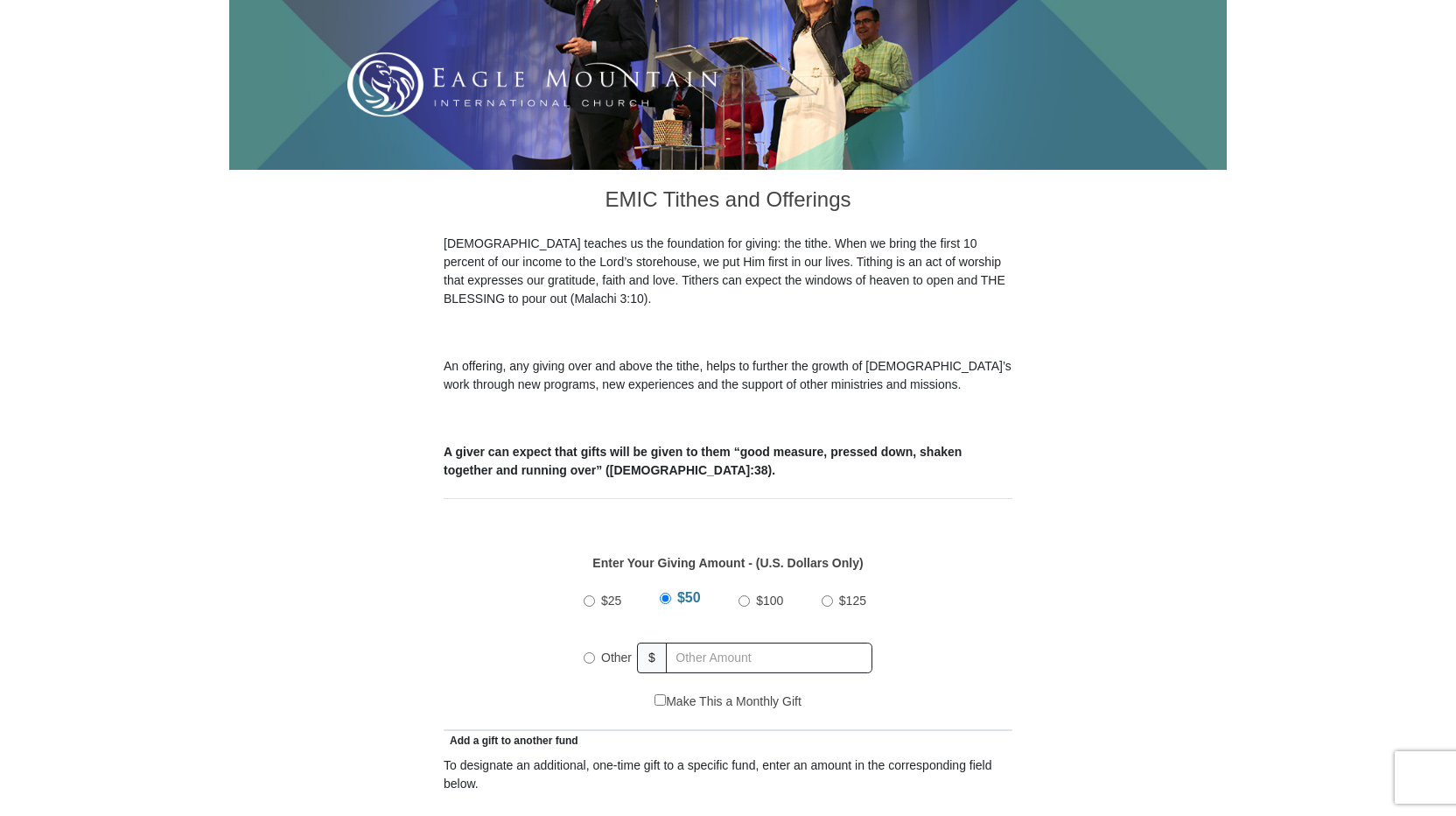
scroll to position [350, 0]
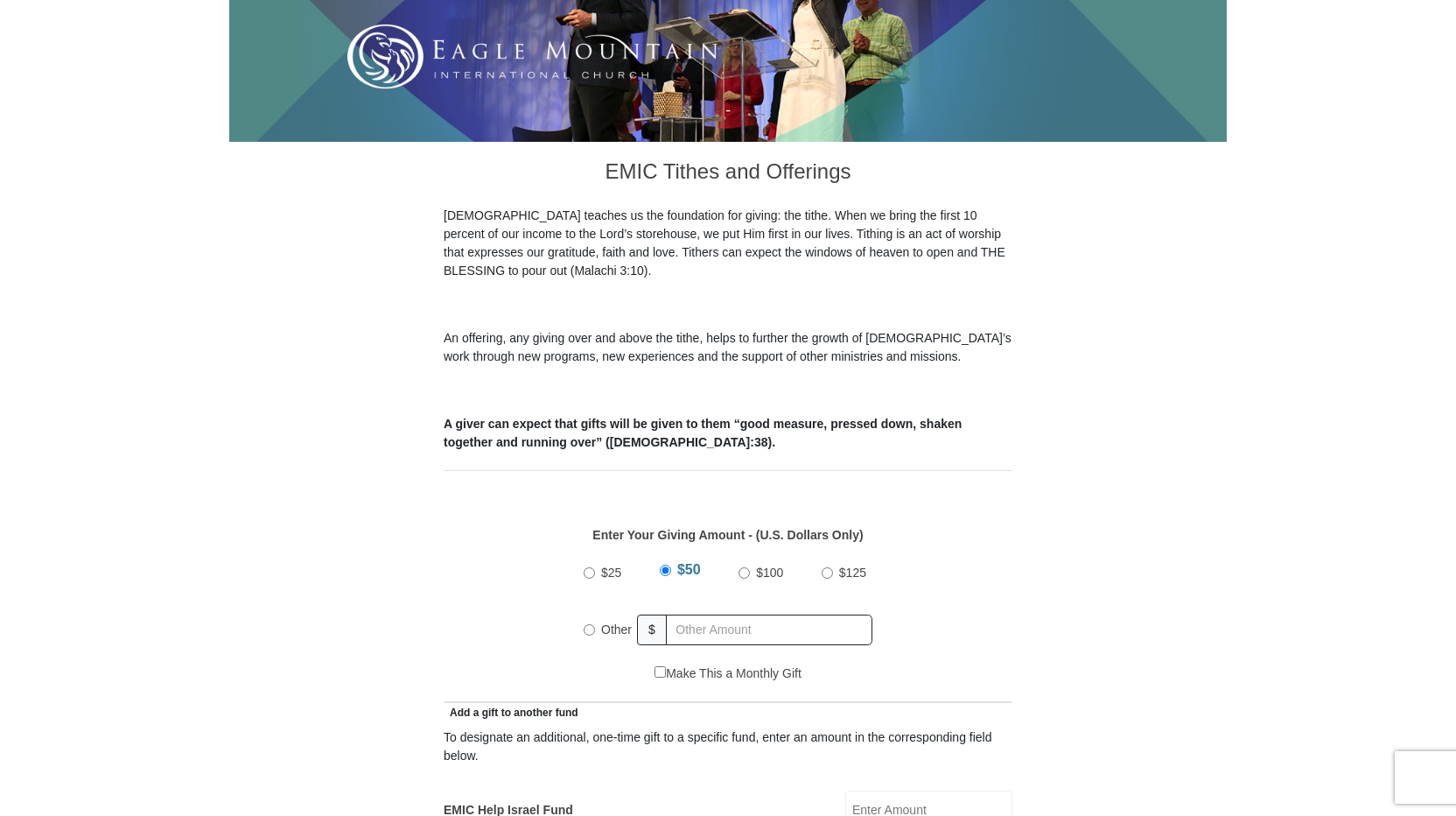
drag, startPoint x: 587, startPoint y: 605, endPoint x: 613, endPoint y: 602, distance: 26.2
click at [587, 624] on input "Other" at bounding box center [589, 630] width 12 height 12
radio input "true"
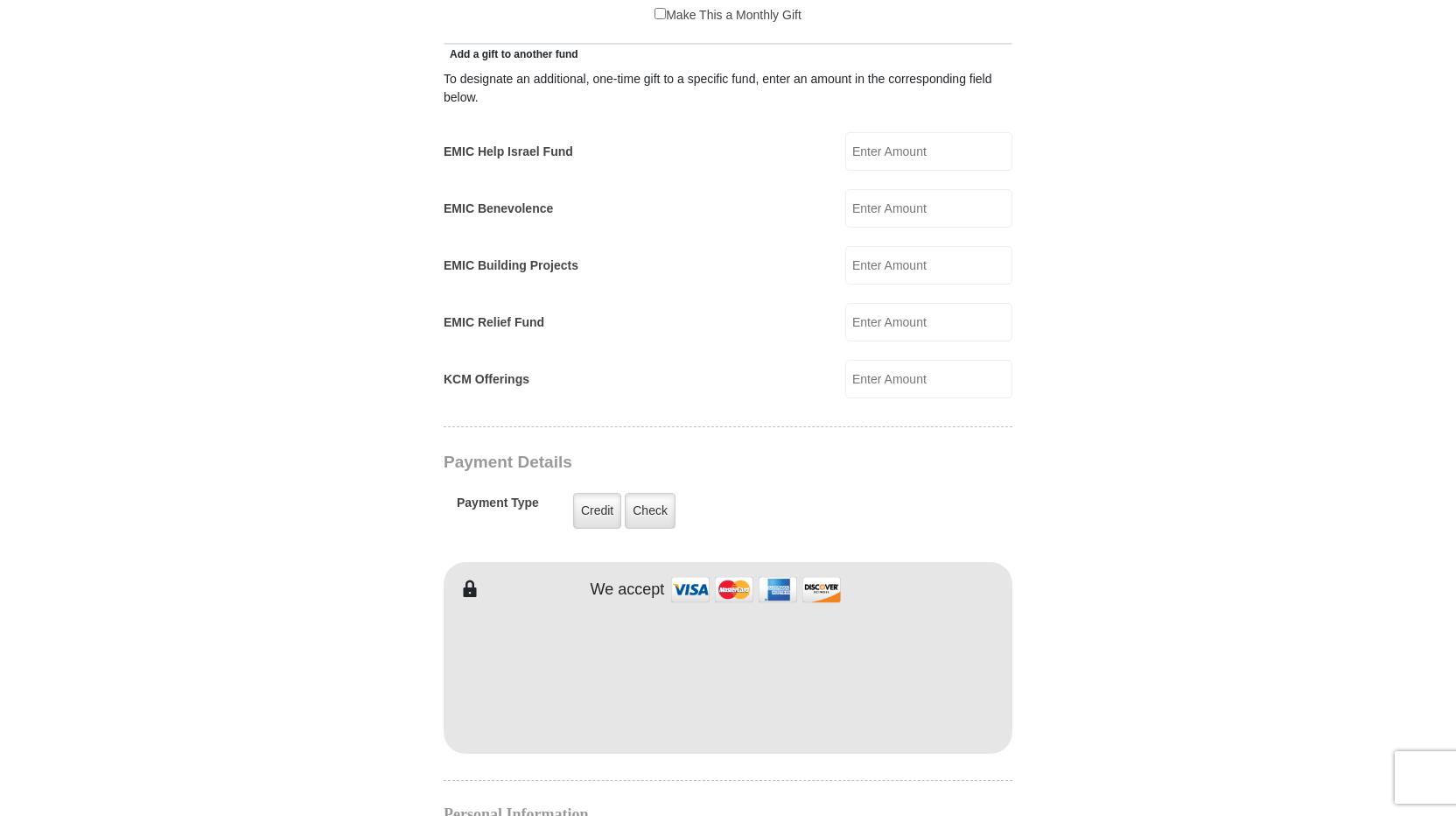
scroll to position [1137, 0]
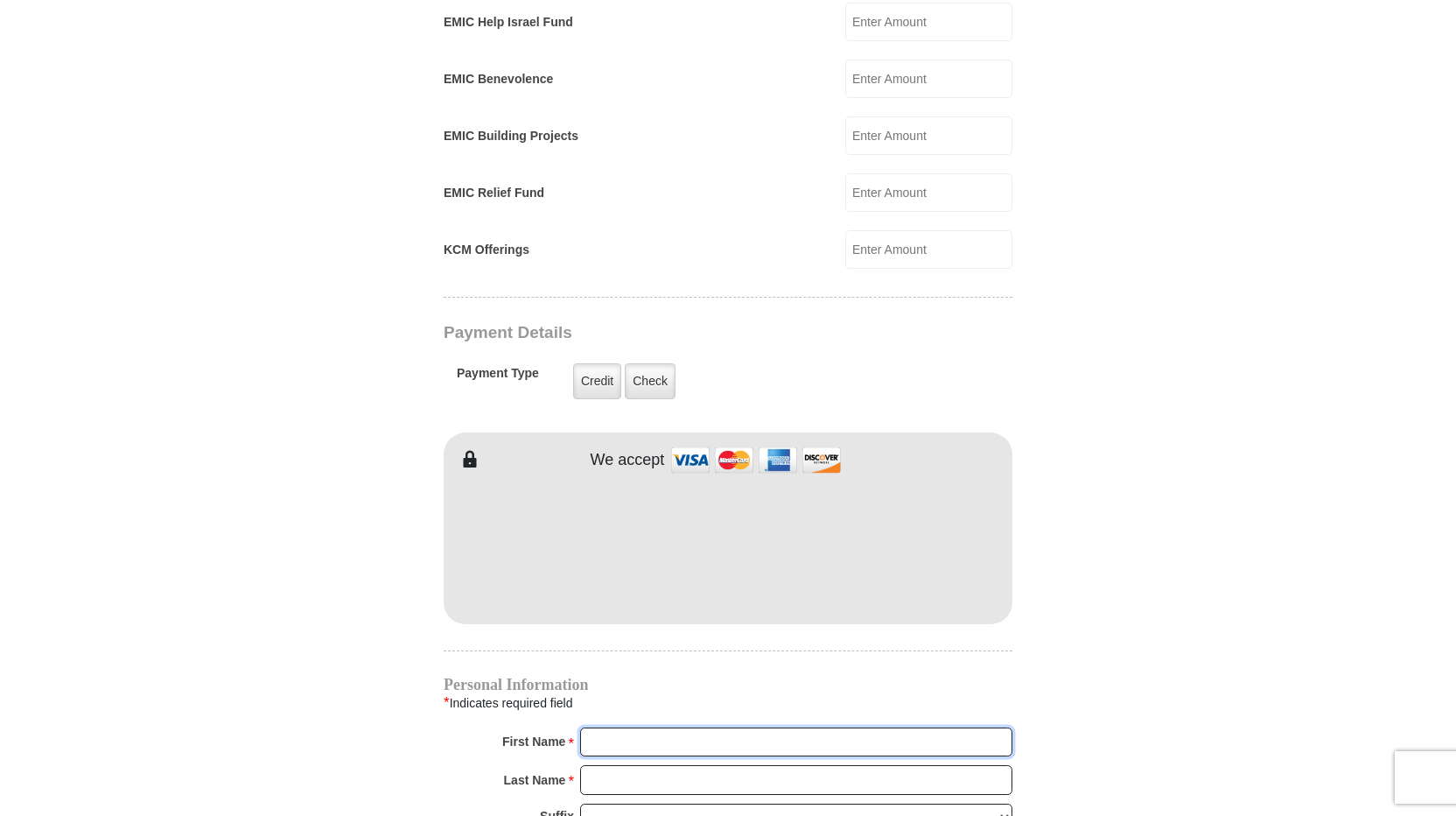
click at [612, 727] on input "First Name *" at bounding box center [796, 742] width 432 height 30
type input "Mark and Pamela"
type input "455.00"
type input "Wiley"
type input "mapwiley25@gmail.com"
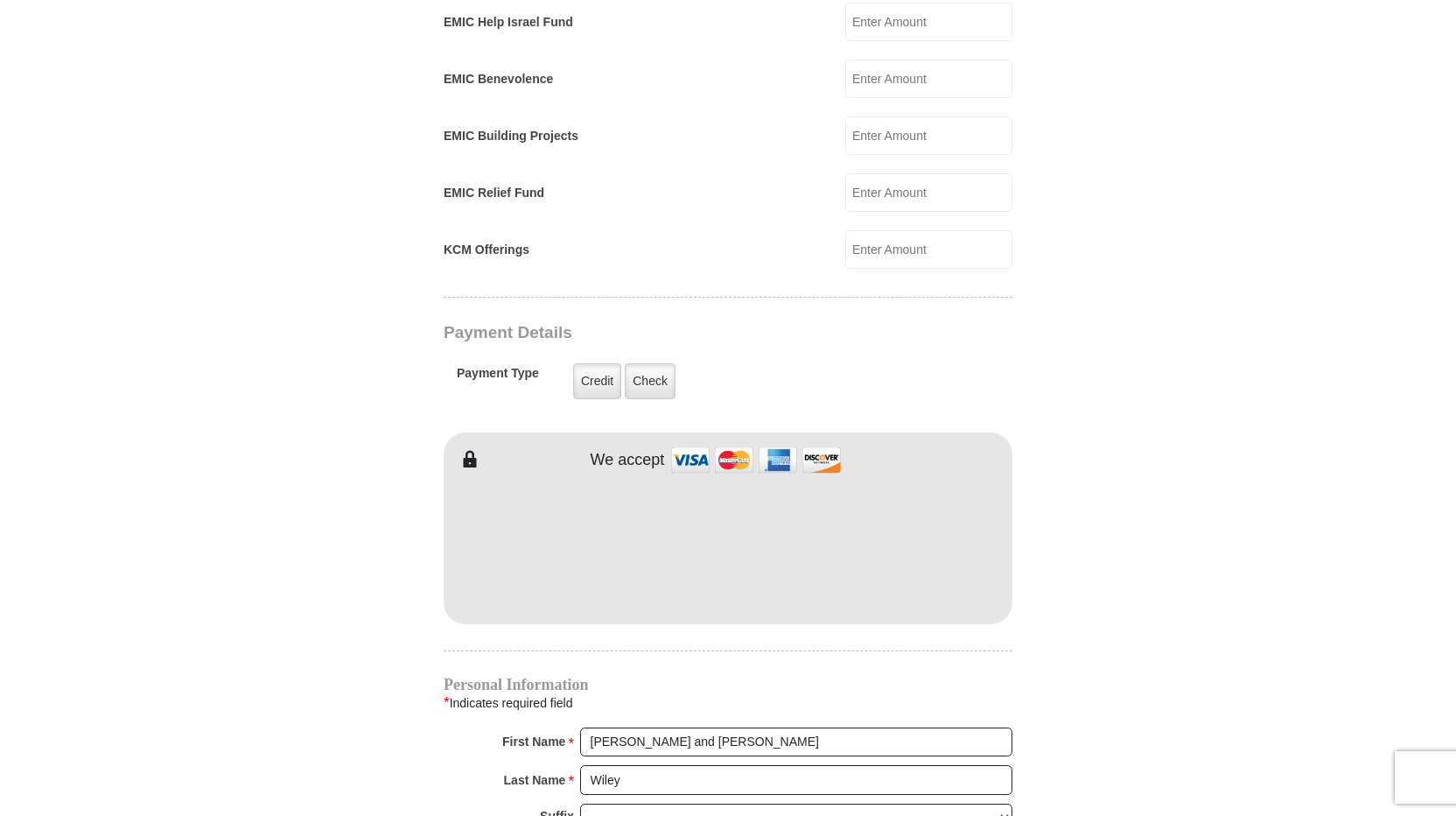
type input "3901 Marvin Rd"
type input "Rapid City"
select select "SD"
type input "57702"
type input "6054317166"
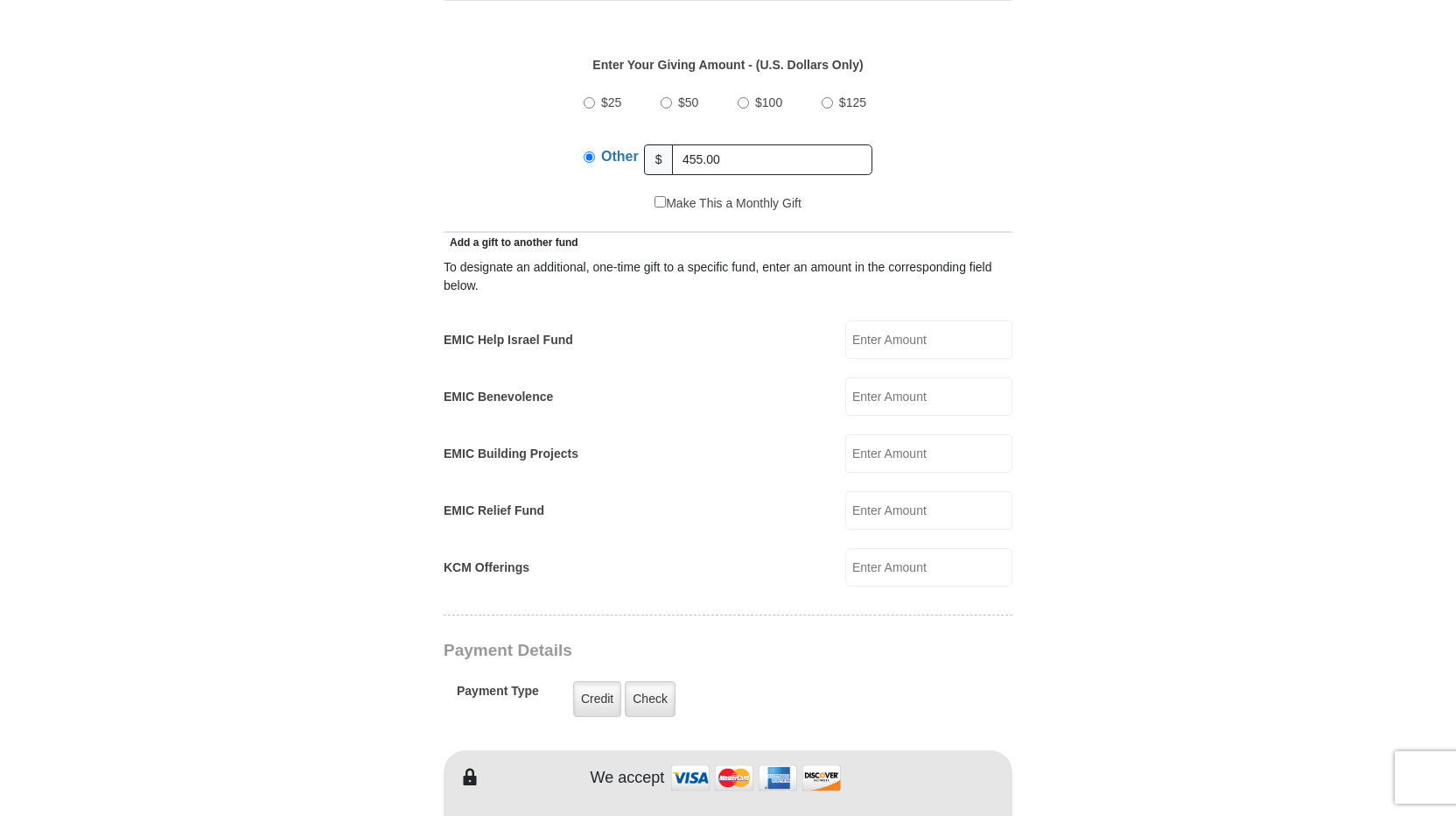
scroll to position [788, 0]
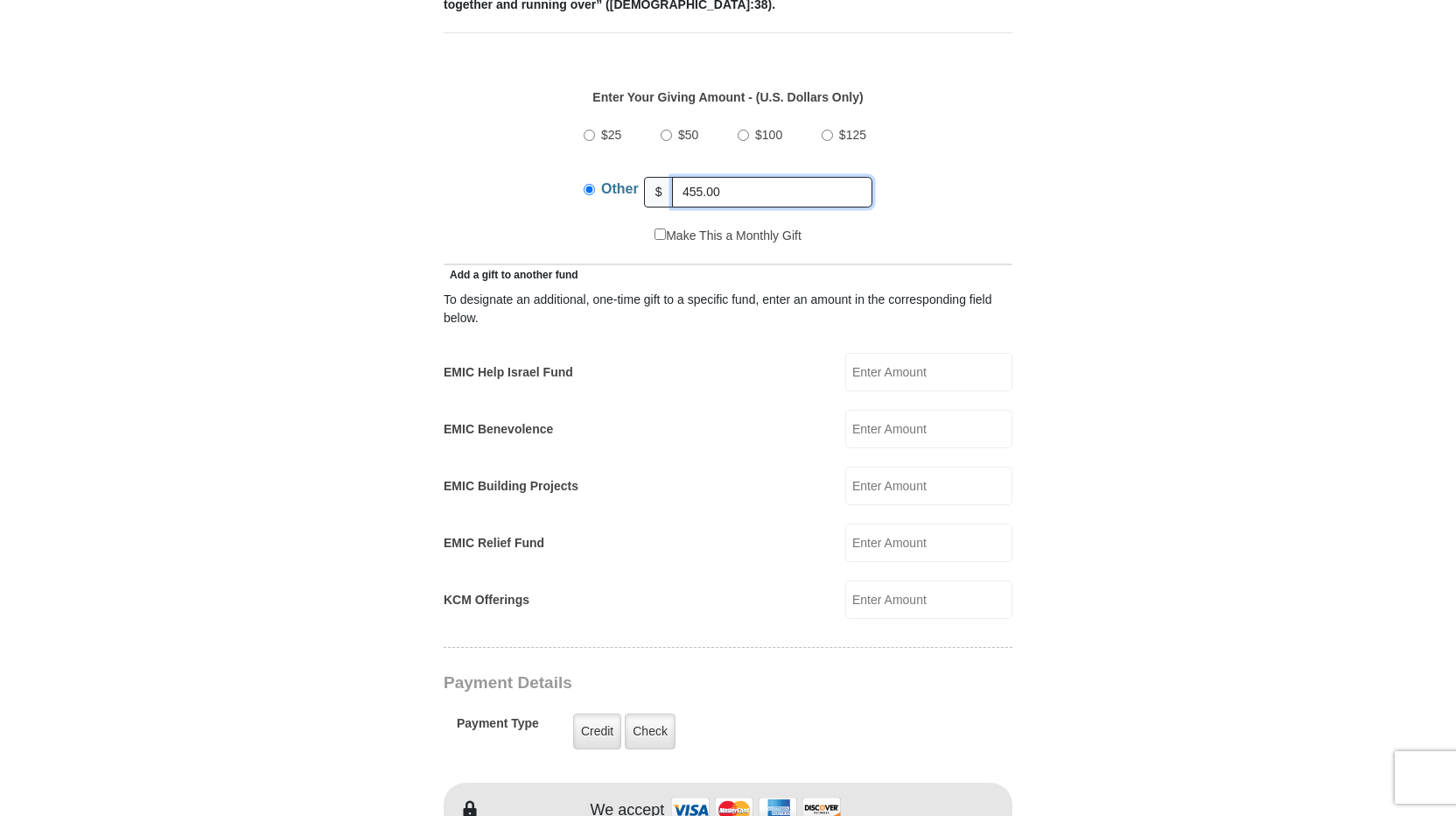
drag, startPoint x: 725, startPoint y: 170, endPoint x: 661, endPoint y: 170, distance: 64.0
click at [661, 170] on div "Other $ 455.00" at bounding box center [727, 191] width 289 height 44
type input "400.00"
click at [914, 185] on div "$25 $50 $100 $125 Other $ 400.00" at bounding box center [729, 170] width 550 height 114
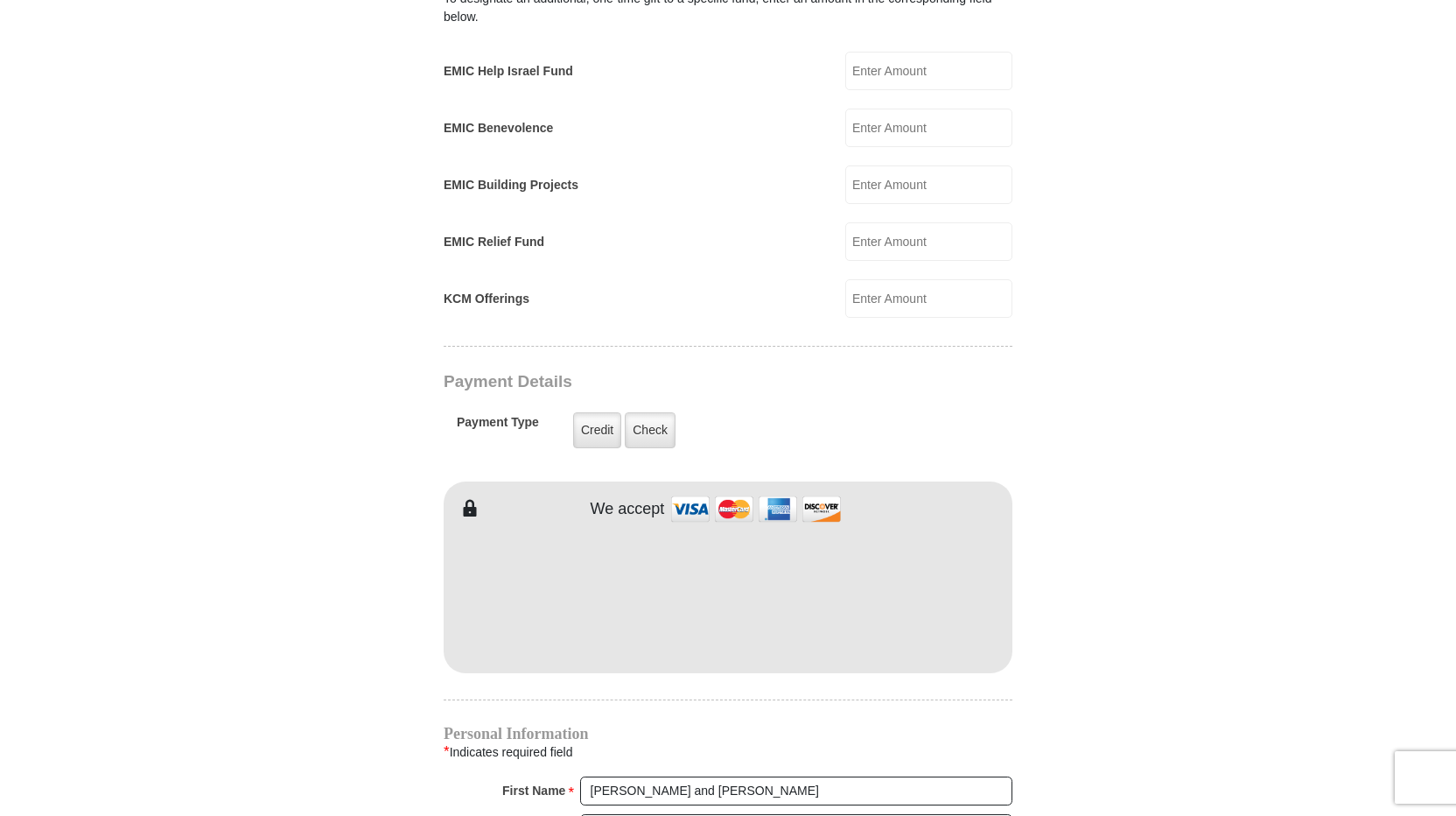
scroll to position [1137, 0]
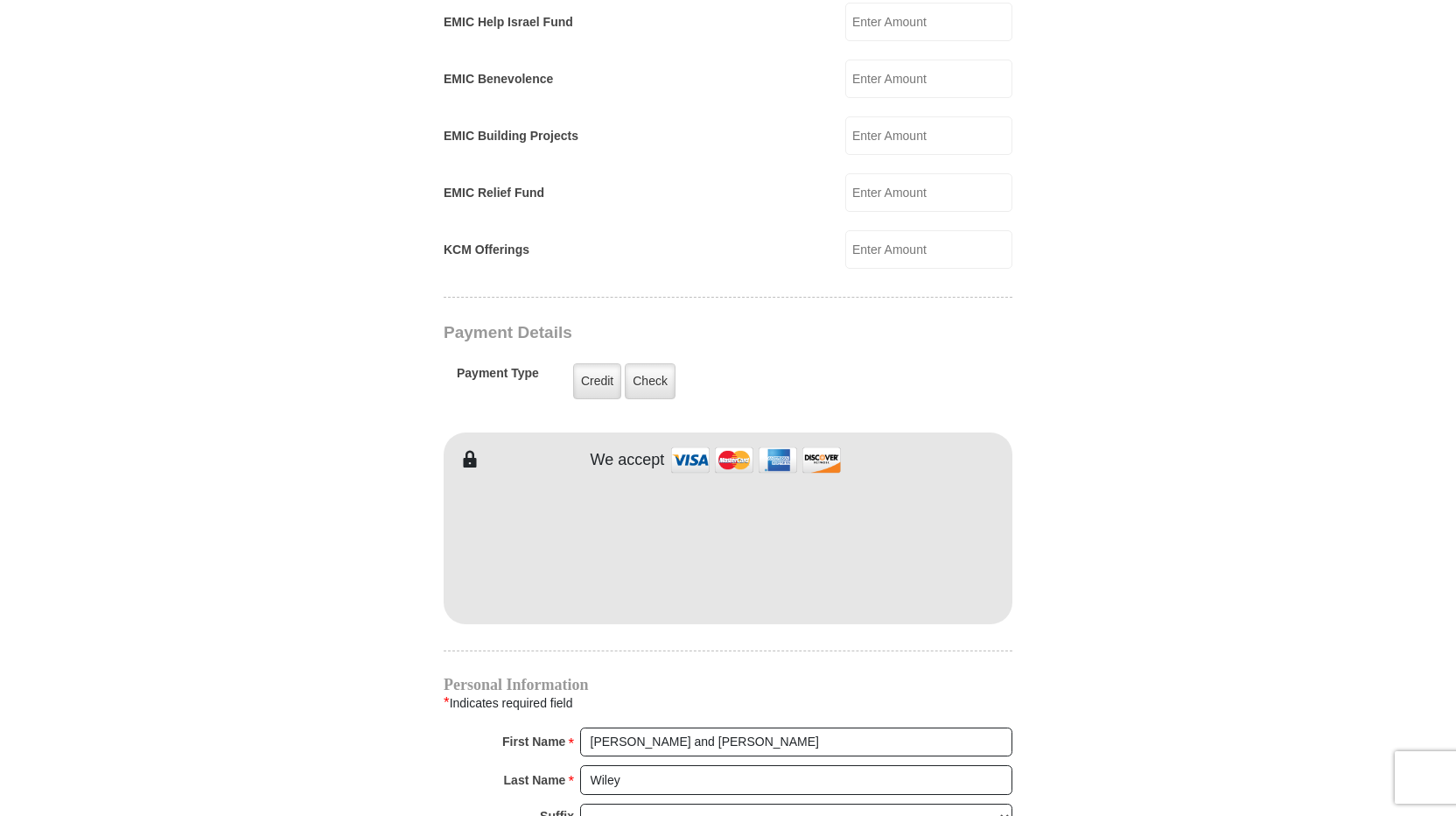
drag, startPoint x: 590, startPoint y: 352, endPoint x: 838, endPoint y: 424, distance: 258.2
click at [590, 363] on label "Credit" at bounding box center [597, 381] width 48 height 36
click at [0, 0] on input "Credit" at bounding box center [0, 0] width 0 height 0
click at [1072, 538] on form "Eagle Mountain International Church Online Giving Because of gifts like yours, …" at bounding box center [728, 211] width 998 height 2560
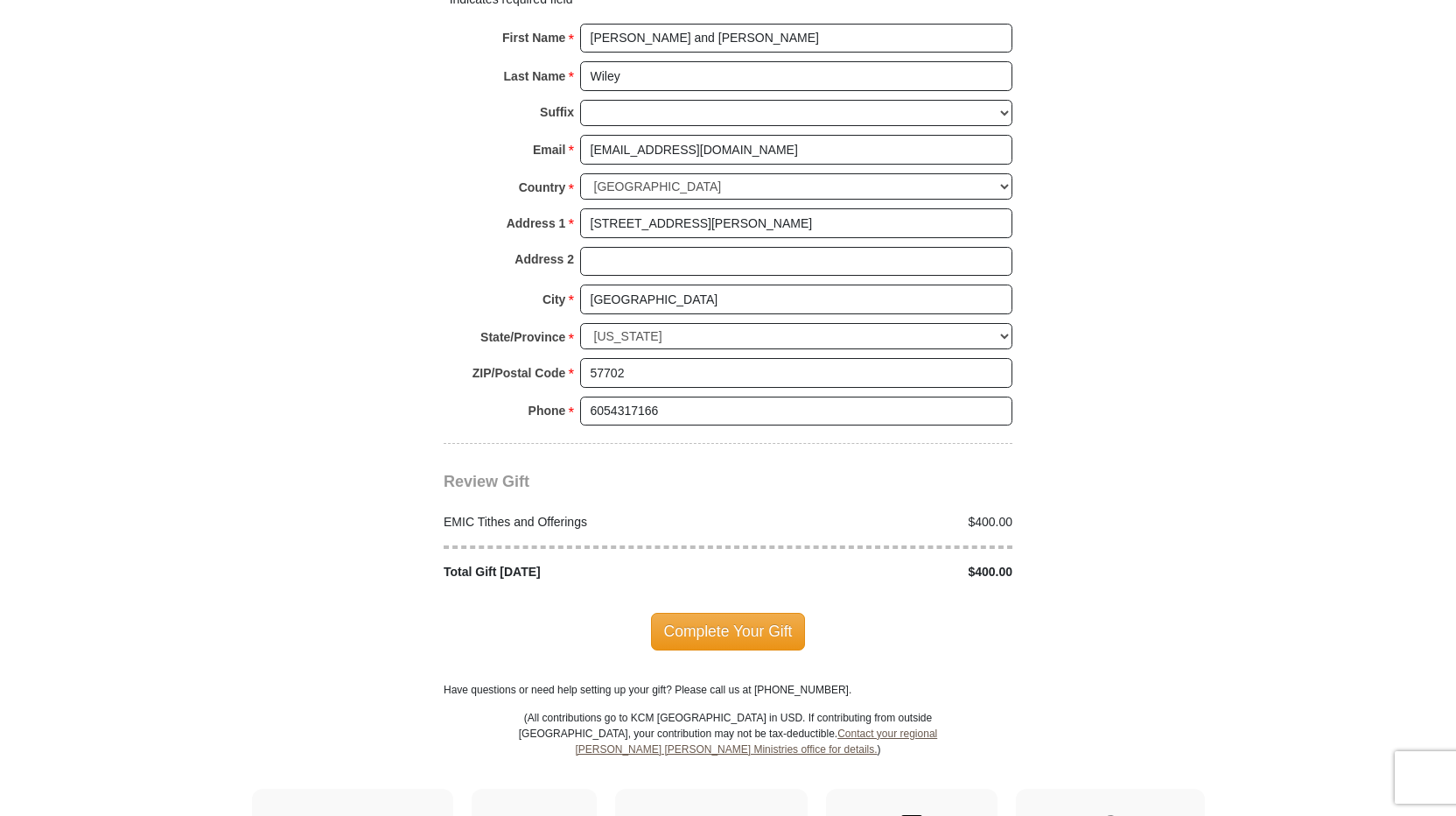
scroll to position [2013, 0]
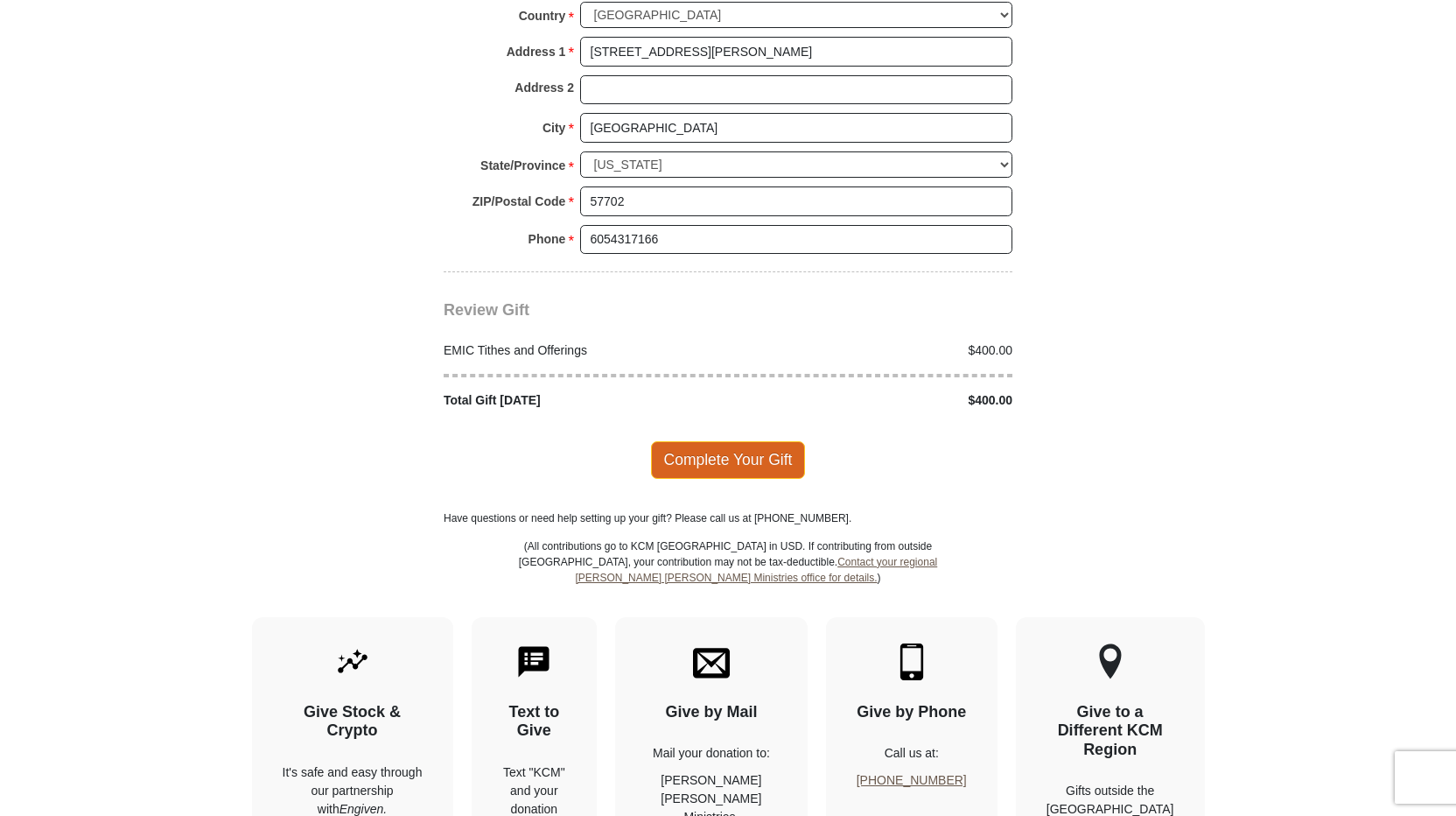
click at [724, 441] on span "Complete Your Gift" at bounding box center [728, 459] width 154 height 36
